Goal: Information Seeking & Learning: Learn about a topic

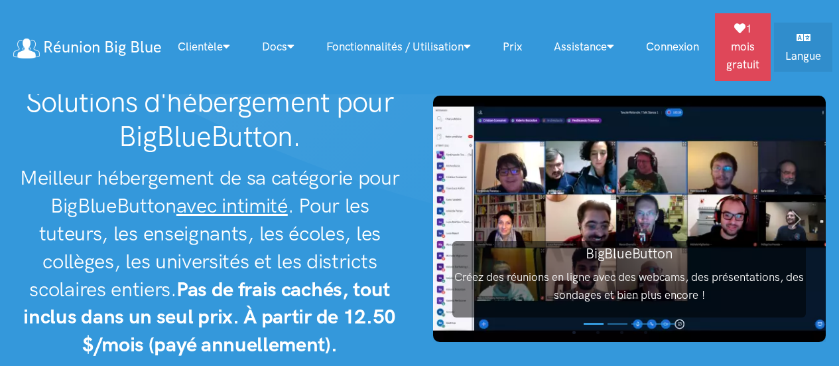
scroll to position [2, 0]
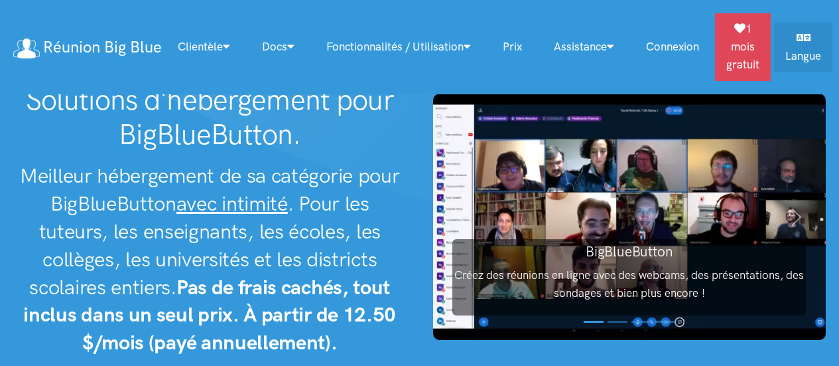
click at [245, 170] on h2 "Meilleur hébergement de sa catégorie pour BigBlueButton avec intimité . Pour le…" at bounding box center [209, 259] width 393 height 194
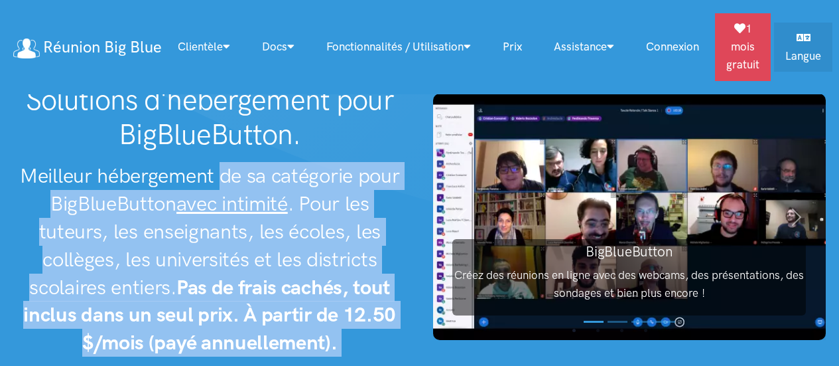
click at [245, 170] on h2 "Meilleur hébergement de sa catégorie pour BigBlueButton avec intimité . Pour le…" at bounding box center [209, 259] width 393 height 194
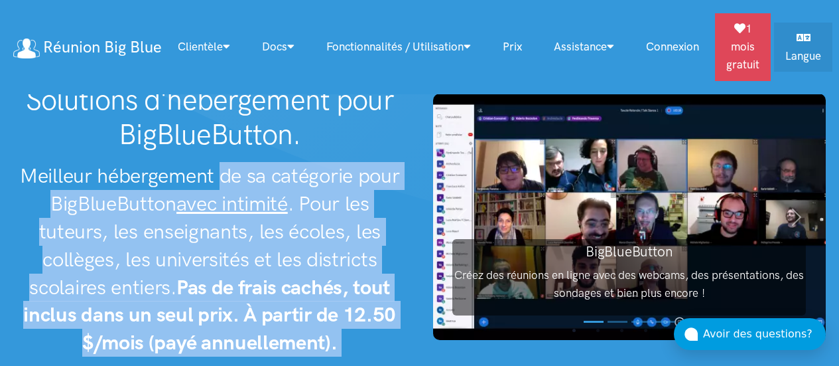
click at [245, 170] on h2 "Meilleur hébergement de sa catégorie pour BigBlueButton avec intimité . Pour le…" at bounding box center [209, 259] width 393 height 194
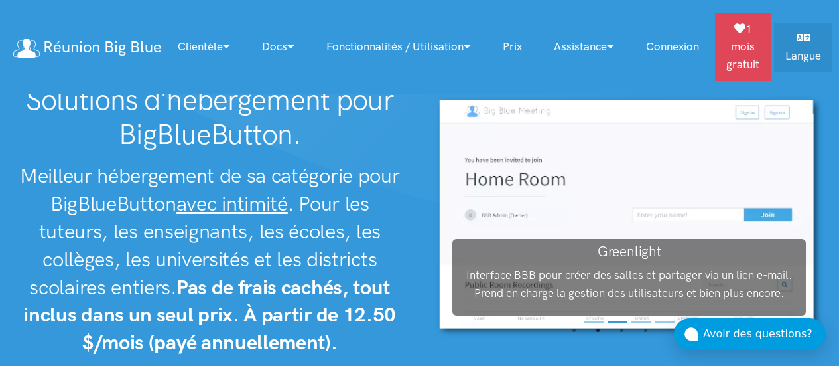
click at [320, 298] on strong "Pas de frais cachés, tout inclus dans un seul prix. À partir de 12.50 $/mois (p…" at bounding box center [209, 315] width 373 height 80
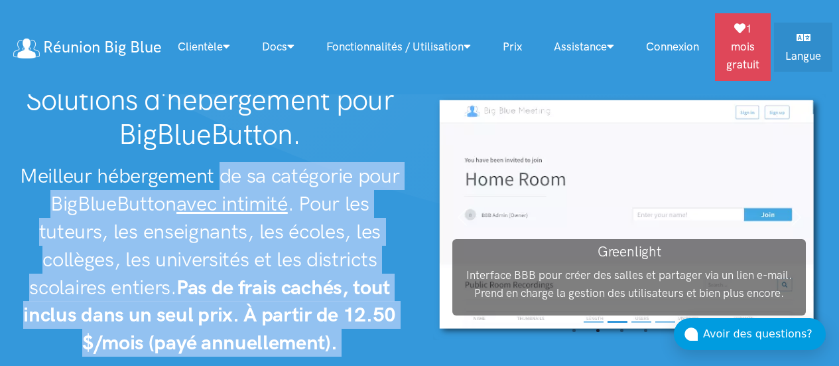
click at [320, 298] on strong "Pas de frais cachés, tout inclus dans un seul prix. À partir de 12.50 $/mois (p…" at bounding box center [209, 315] width 373 height 80
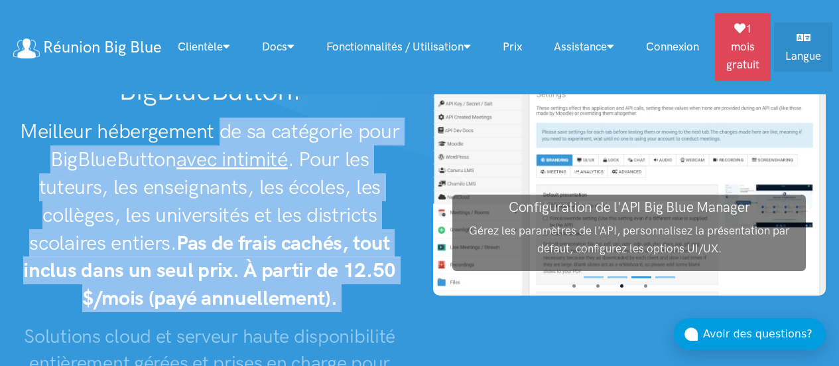
scroll to position [38, 0]
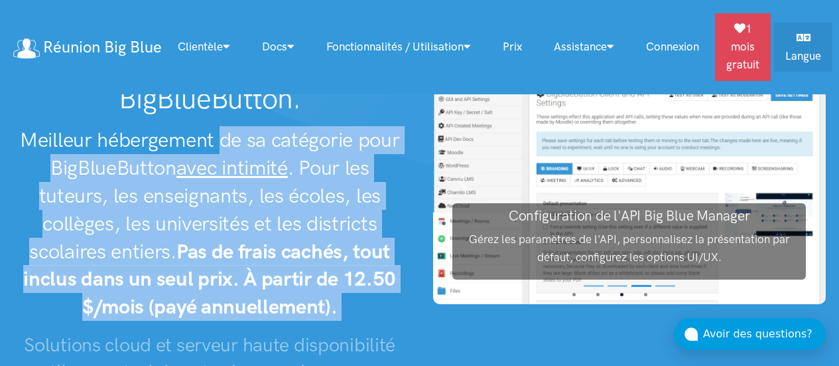
click at [320, 298] on strong "Pas de frais cachés, tout inclus dans un seul prix. À partir de 12.50 $/mois (p…" at bounding box center [209, 279] width 373 height 80
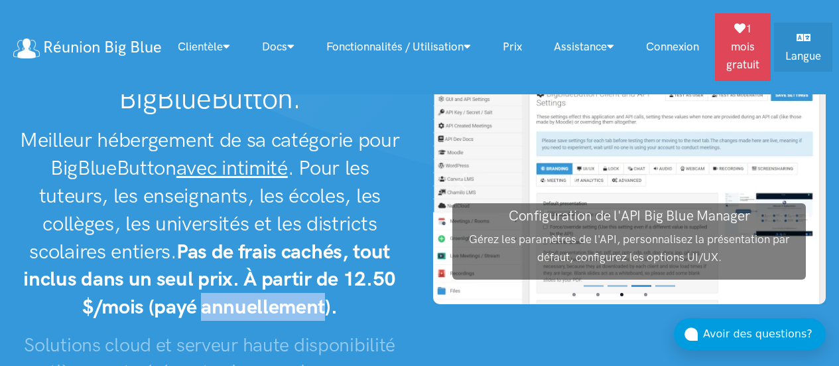
click at [320, 298] on strong "Pas de frais cachés, tout inclus dans un seul prix. À partir de 12.50 $/mois (p…" at bounding box center [209, 279] width 373 height 80
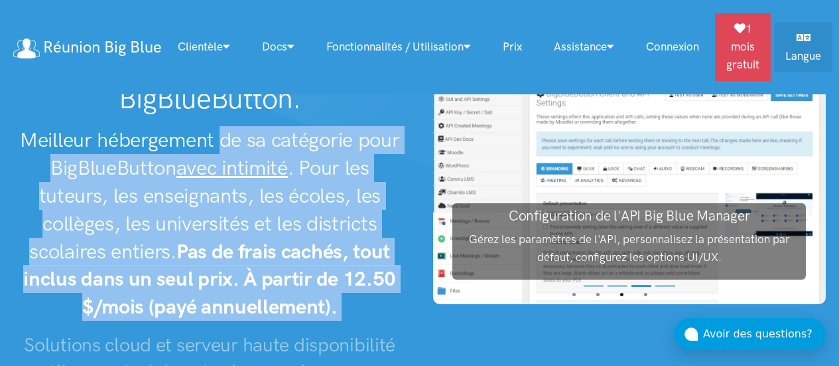
click at [320, 298] on strong "Pas de frais cachés, tout inclus dans un seul prix. À partir de 12.50 $/mois (p…" at bounding box center [209, 279] width 373 height 80
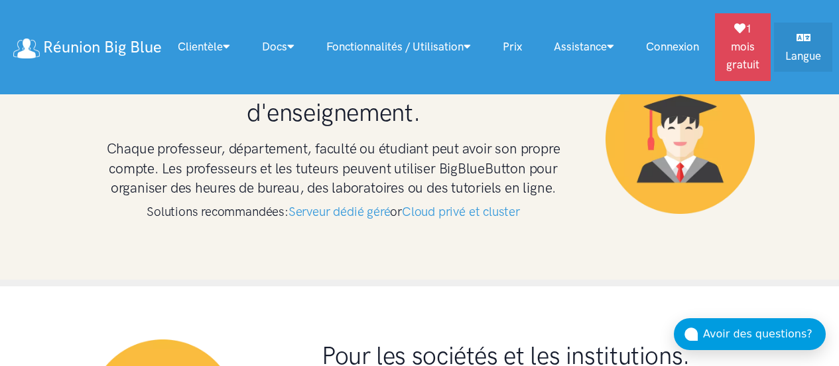
scroll to position [3307, 0]
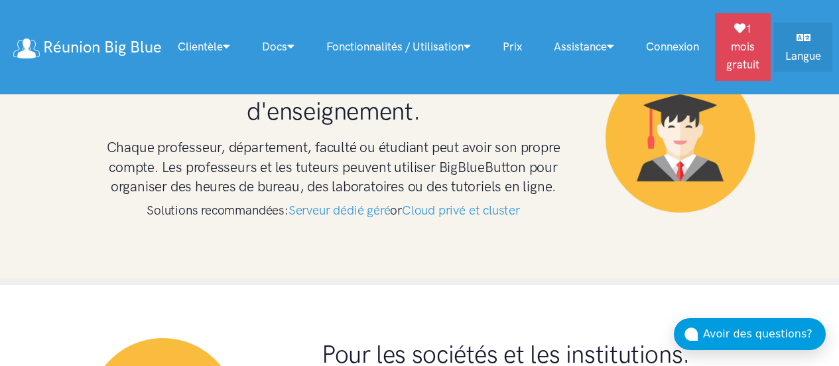
click at [522, 44] on link "Prix" at bounding box center [512, 47] width 51 height 29
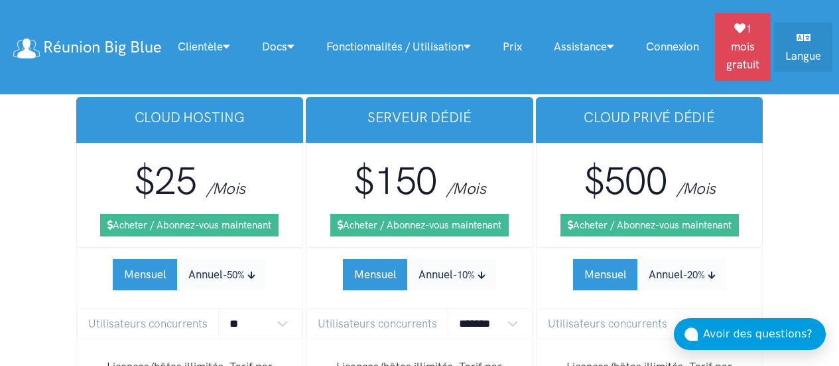
scroll to position [8674, 0]
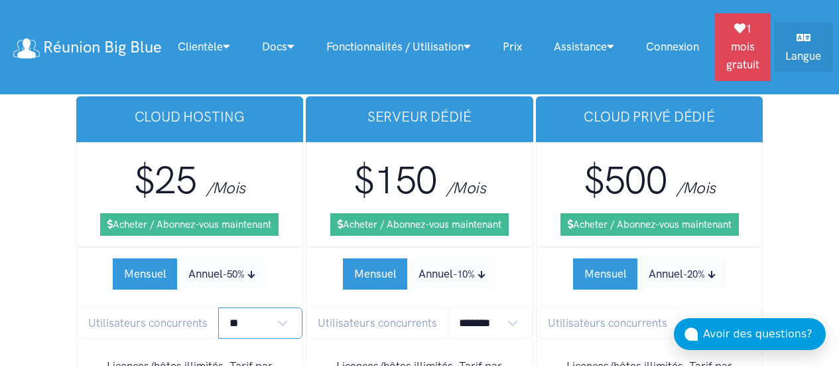
click at [279, 307] on select "** ** ** ** *** ***" at bounding box center [260, 322] width 85 height 31
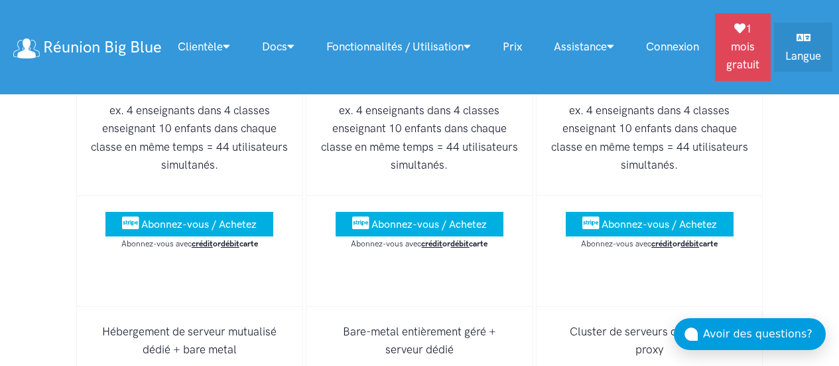
scroll to position [9014, 0]
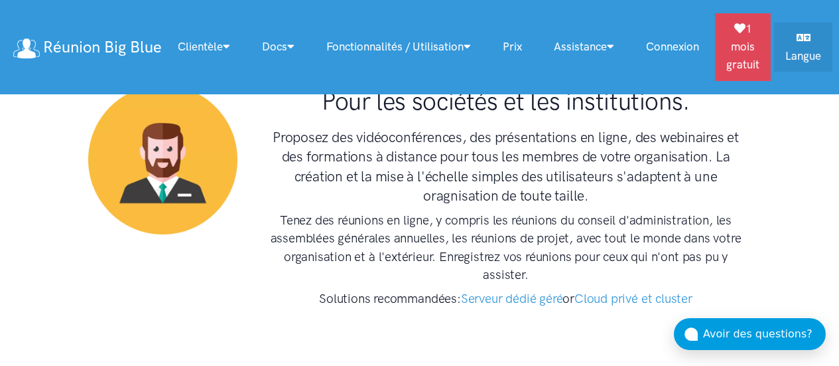
scroll to position [3561, 0]
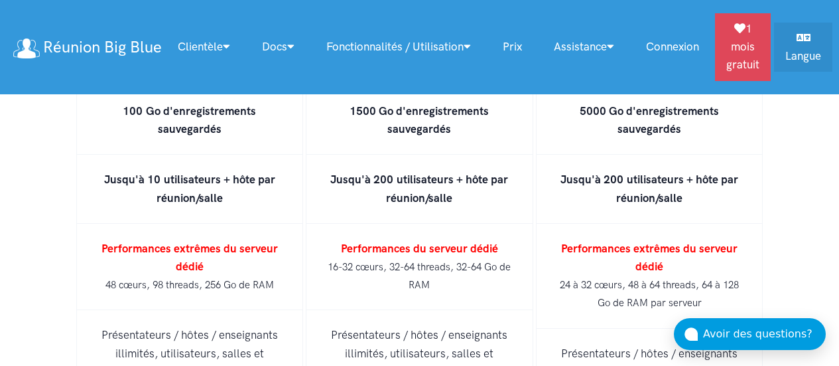
click at [190, 310] on li "Présentateurs / hôtes / enseignants illimités, utilisateurs, salles et classes …" at bounding box center [190, 362] width 228 height 105
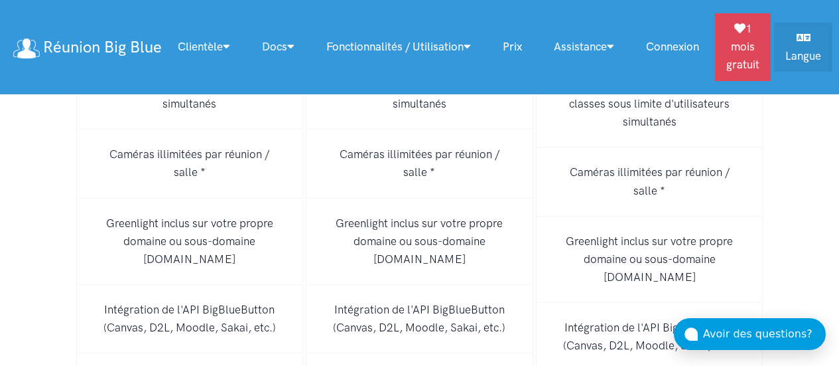
scroll to position [9587, 0]
